Goal: Information Seeking & Learning: Find specific fact

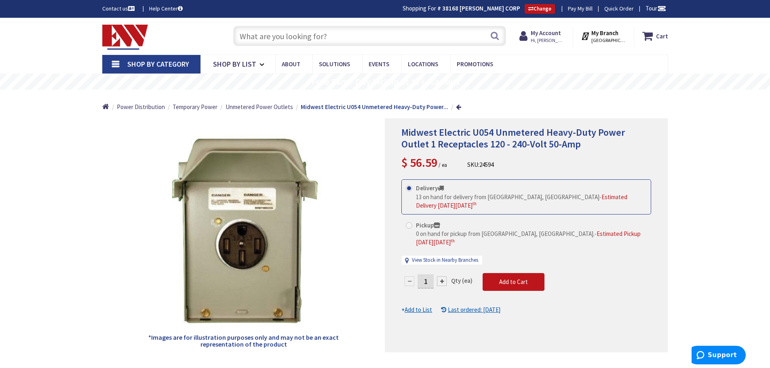
drag, startPoint x: 0, startPoint y: 0, endPoint x: 320, endPoint y: 39, distance: 322.7
click at [320, 39] on input "text" at bounding box center [369, 36] width 273 height 20
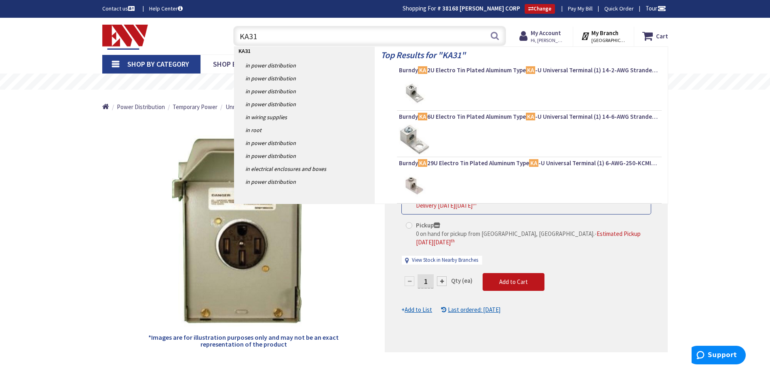
type input "KA31u"
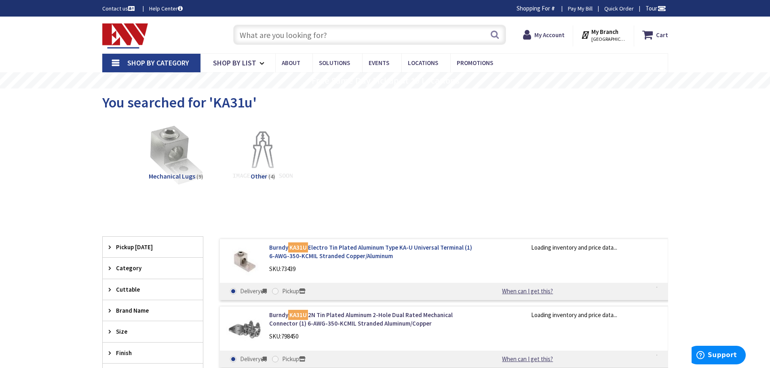
type input "[GEOGRAPHIC_DATA], [GEOGRAPHIC_DATA]"
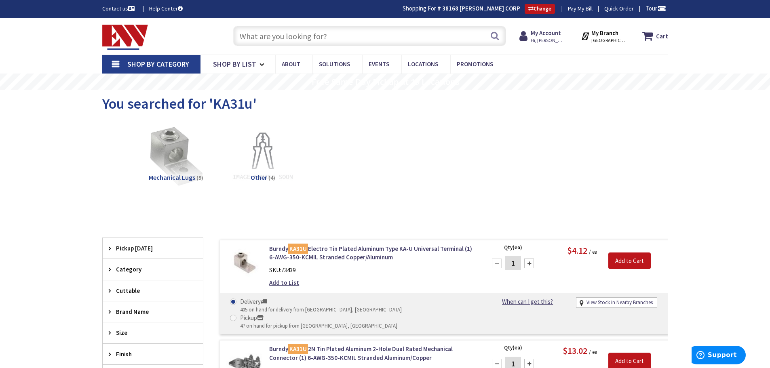
click at [340, 40] on input "text" at bounding box center [369, 36] width 273 height 20
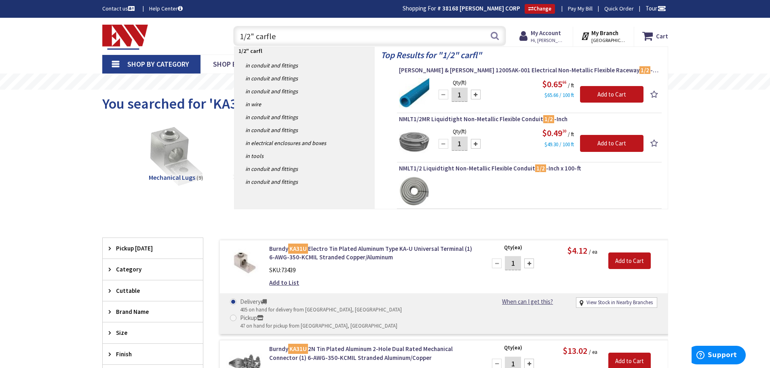
type input "1/2" carflex"
